Goal: Task Accomplishment & Management: Manage account settings

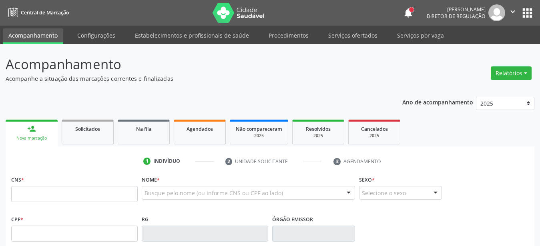
click at [349, 31] on link "Serviços ofertados" at bounding box center [353, 35] width 60 height 14
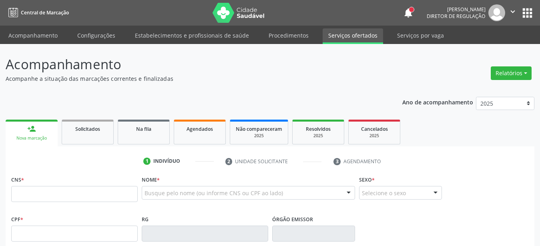
click at [361, 39] on link "Serviços ofertados" at bounding box center [353, 36] width 60 height 16
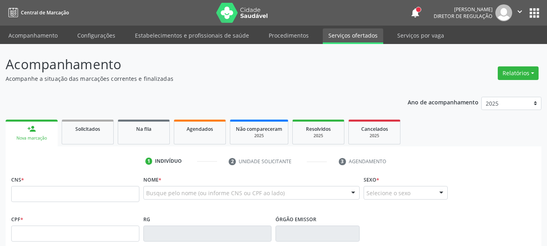
select select "7"
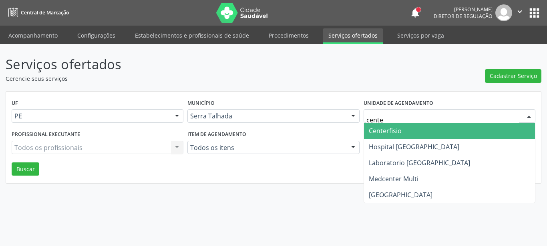
type input "center"
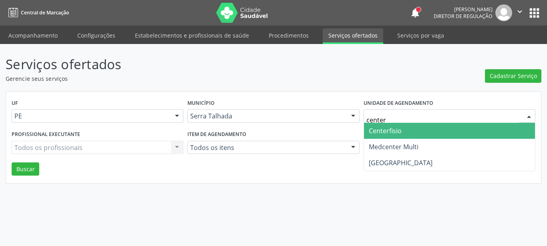
click at [406, 135] on span "Centerfisio" at bounding box center [449, 131] width 171 height 16
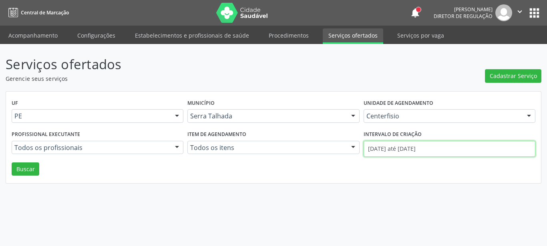
click at [413, 150] on input "01/08/2025 até 18/08/2025" at bounding box center [449, 149] width 172 height 16
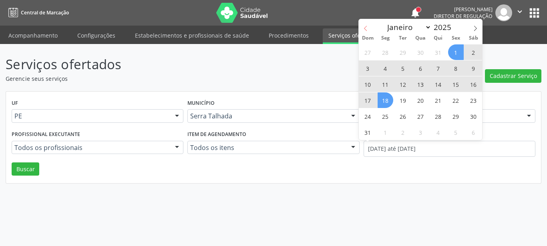
click at [364, 29] on icon at bounding box center [366, 29] width 6 height 6
select select "6"
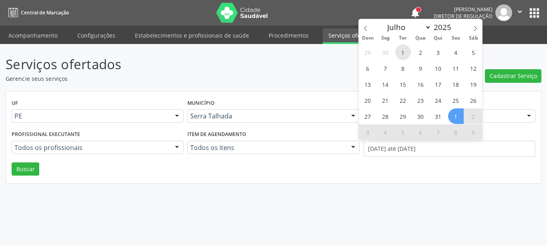
click at [405, 54] on span "1" at bounding box center [403, 52] width 16 height 16
type input "01/07/2025"
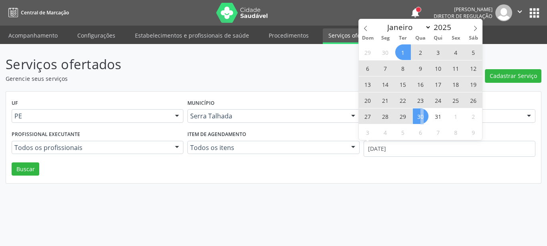
click at [422, 117] on span "30" at bounding box center [421, 116] width 16 height 16
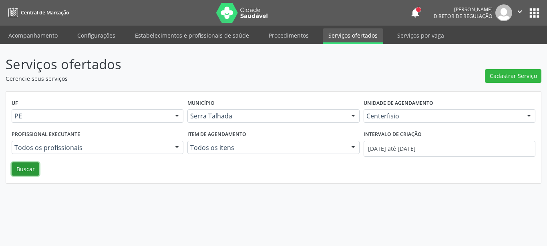
click at [24, 166] on button "Buscar" at bounding box center [26, 169] width 28 height 14
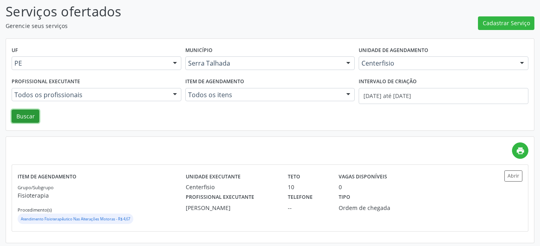
scroll to position [55, 0]
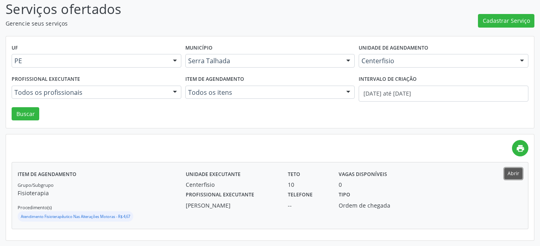
click at [507, 170] on button "Abrir" at bounding box center [513, 173] width 18 height 11
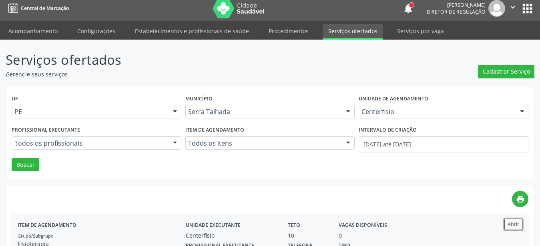
scroll to position [0, 0]
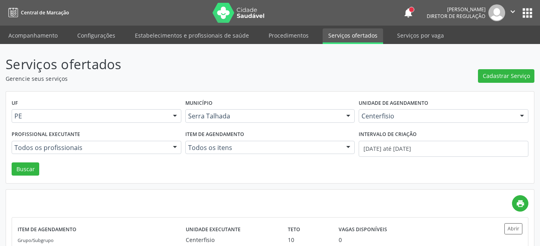
click at [529, 17] on button "apps" at bounding box center [527, 13] width 14 height 14
click at [528, 14] on button "apps" at bounding box center [527, 13] width 14 height 14
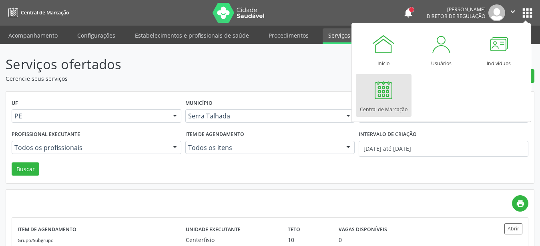
click at [382, 108] on div "Central de Marcação" at bounding box center [384, 107] width 48 height 11
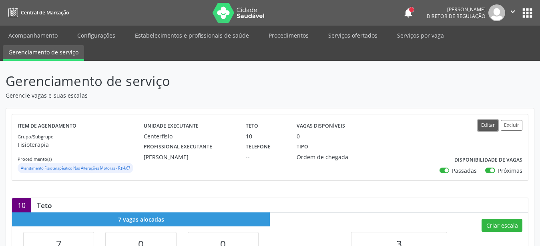
click at [492, 122] on button "Editar" at bounding box center [488, 125] width 20 height 11
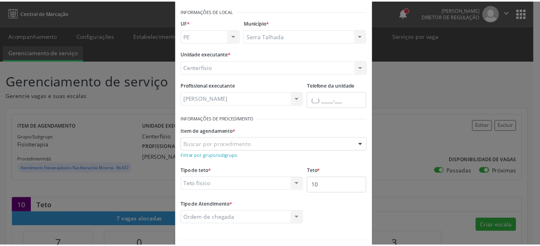
scroll to position [63, 0]
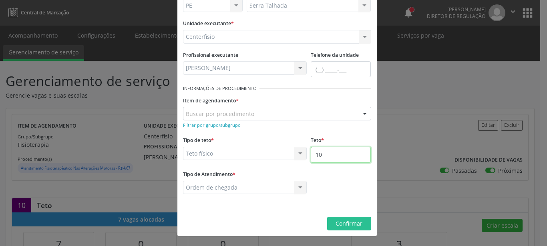
click at [339, 159] on input "10" at bounding box center [341, 155] width 60 height 16
type input "11"
click at [361, 233] on footer "Confirmar" at bounding box center [276, 223] width 199 height 25
click at [361, 227] on button "Confirmar" at bounding box center [349, 224] width 44 height 14
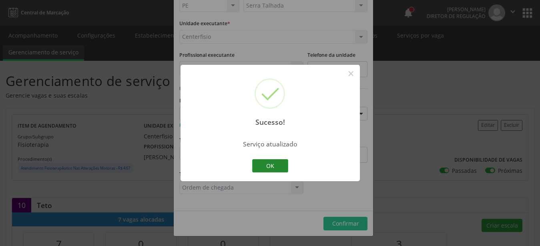
click at [279, 166] on button "OK" at bounding box center [270, 166] width 36 height 14
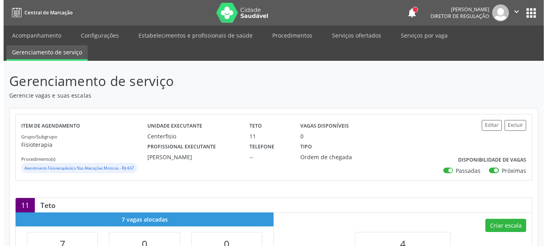
scroll to position [122, 0]
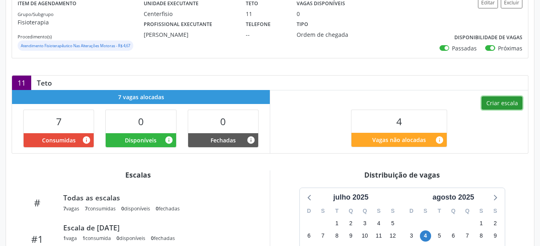
click at [506, 100] on button "Criar escala" at bounding box center [501, 103] width 41 height 14
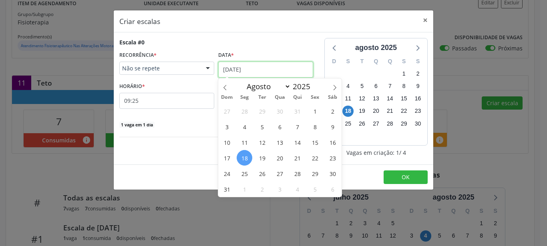
click at [238, 72] on input "[DATE]" at bounding box center [265, 70] width 95 height 16
click at [258, 160] on span "19" at bounding box center [262, 158] width 16 height 16
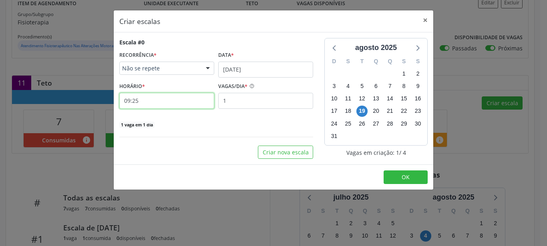
click at [176, 102] on input "09:25" at bounding box center [166, 101] width 95 height 16
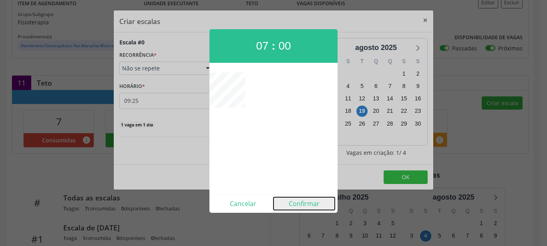
click at [303, 202] on button "Confirmar" at bounding box center [303, 203] width 61 height 13
type input "07:00"
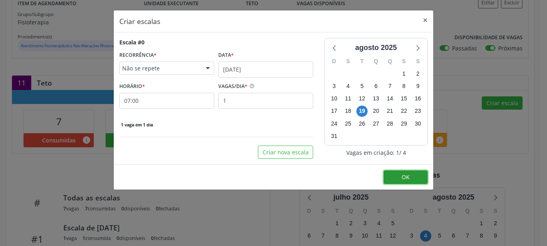
click at [405, 173] on button "OK" at bounding box center [405, 177] width 44 height 14
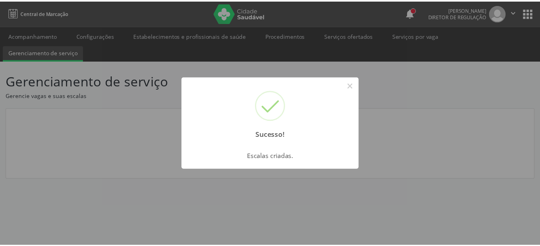
scroll to position [0, 0]
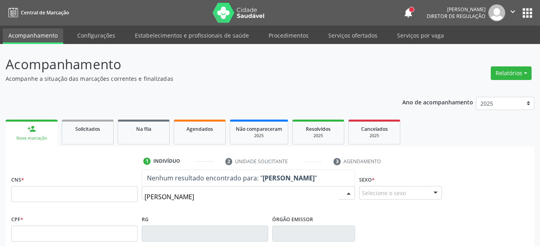
type input "[PERSON_NAME]"
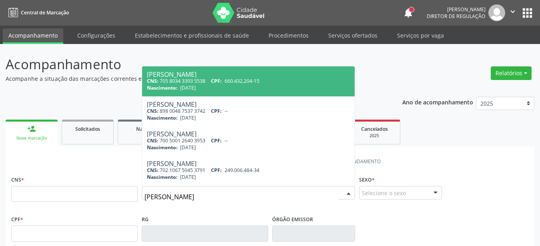
drag, startPoint x: 396, startPoint y: 72, endPoint x: 314, endPoint y: 86, distance: 83.3
click at [396, 72] on header "Acompanhamento Acompanhe a situação das marcações correntes e finalizadas Relat…" at bounding box center [270, 68] width 529 height 28
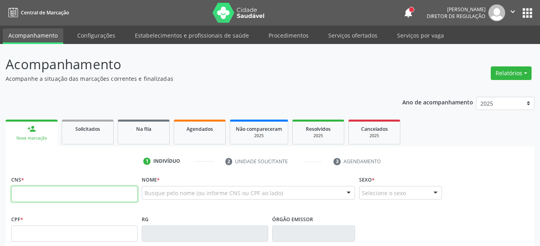
click at [28, 191] on input "text" at bounding box center [74, 194] width 126 height 16
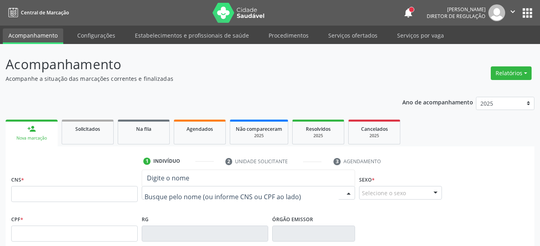
click at [266, 188] on div at bounding box center [248, 193] width 213 height 14
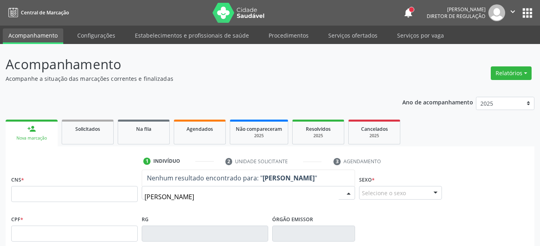
type input "antonio rodrigues de lima"
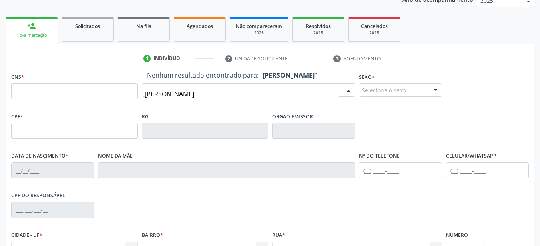
scroll to position [122, 0]
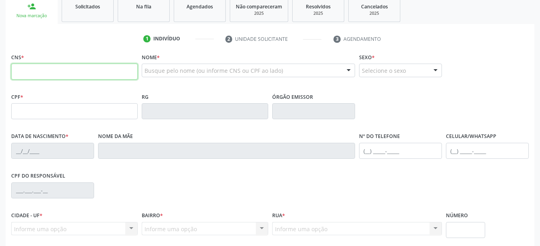
click at [29, 68] on input "text" at bounding box center [74, 72] width 126 height 16
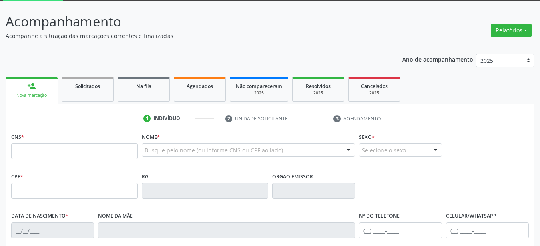
scroll to position [4, 0]
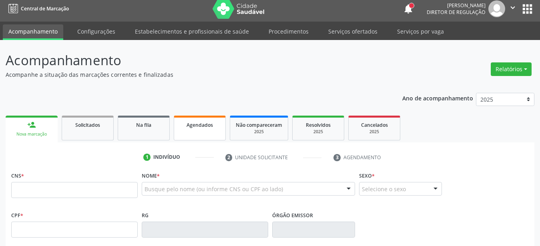
click at [200, 122] on span "Agendados" at bounding box center [199, 125] width 26 height 7
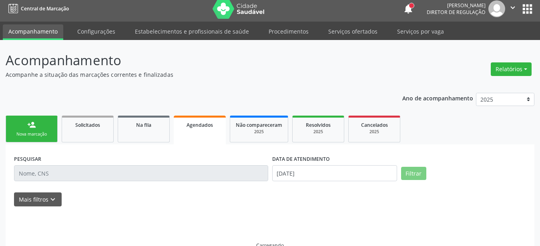
click at [207, 129] on link "Agendados" at bounding box center [200, 130] width 52 height 29
